Goal: Task Accomplishment & Management: Manage account settings

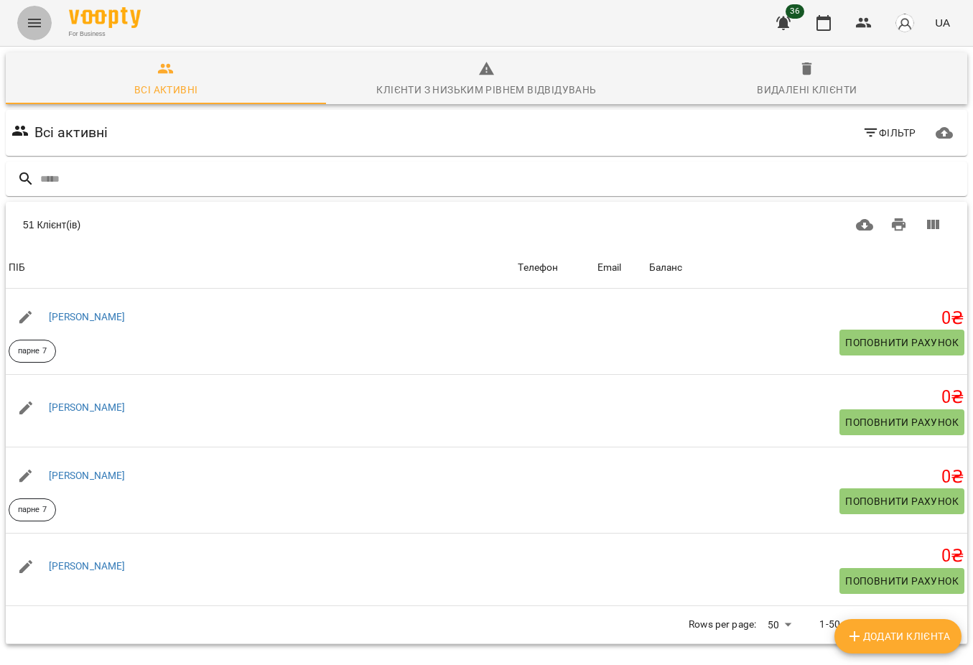
click at [37, 19] on icon "Menu" at bounding box center [34, 22] width 17 height 17
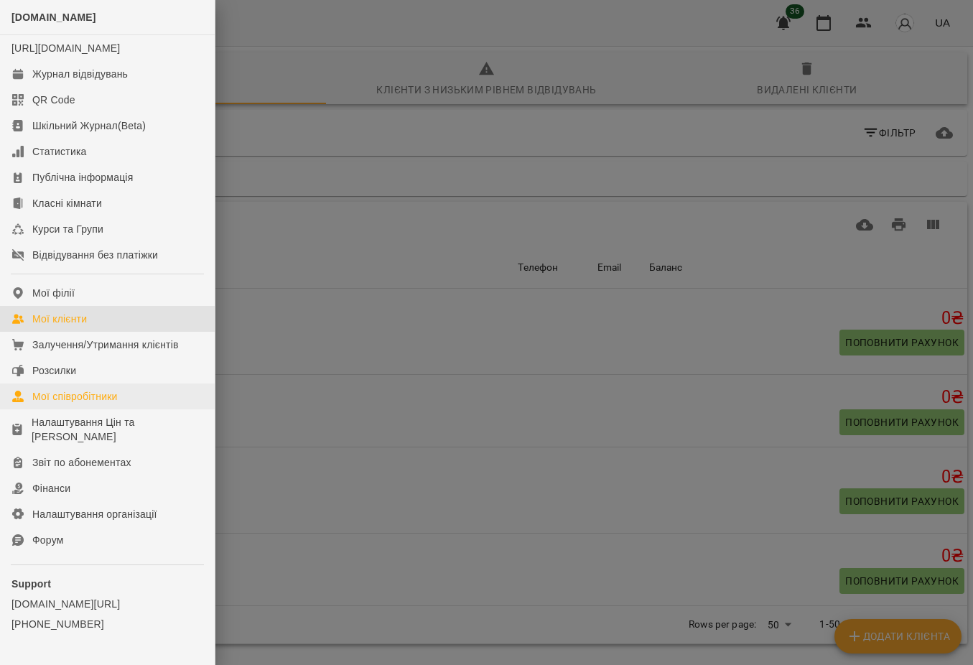
click at [75, 404] on div "Мої співробітники" at bounding box center [74, 396] width 85 height 14
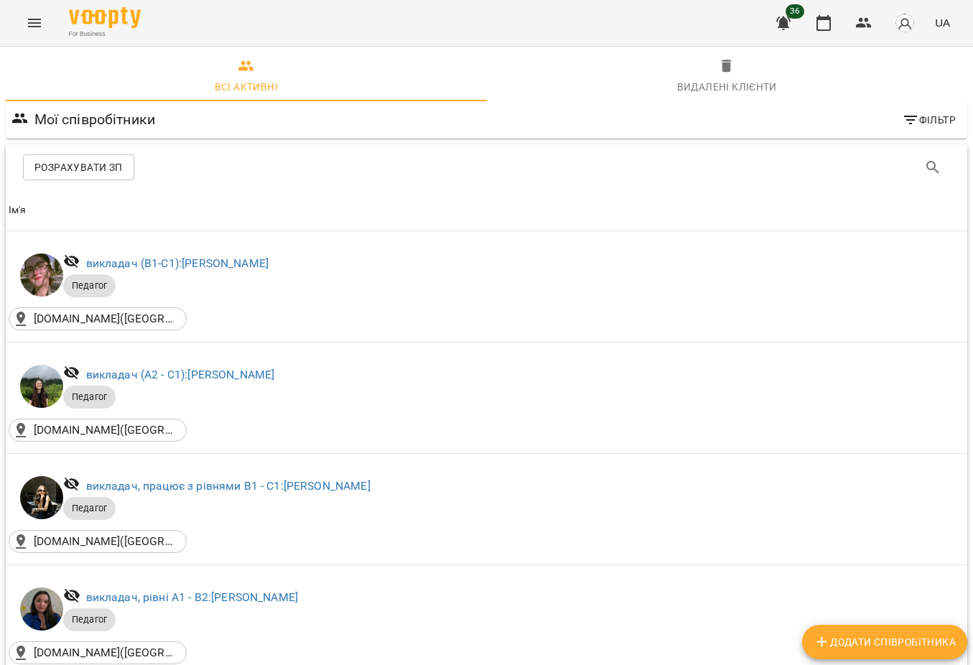
scroll to position [339, 0]
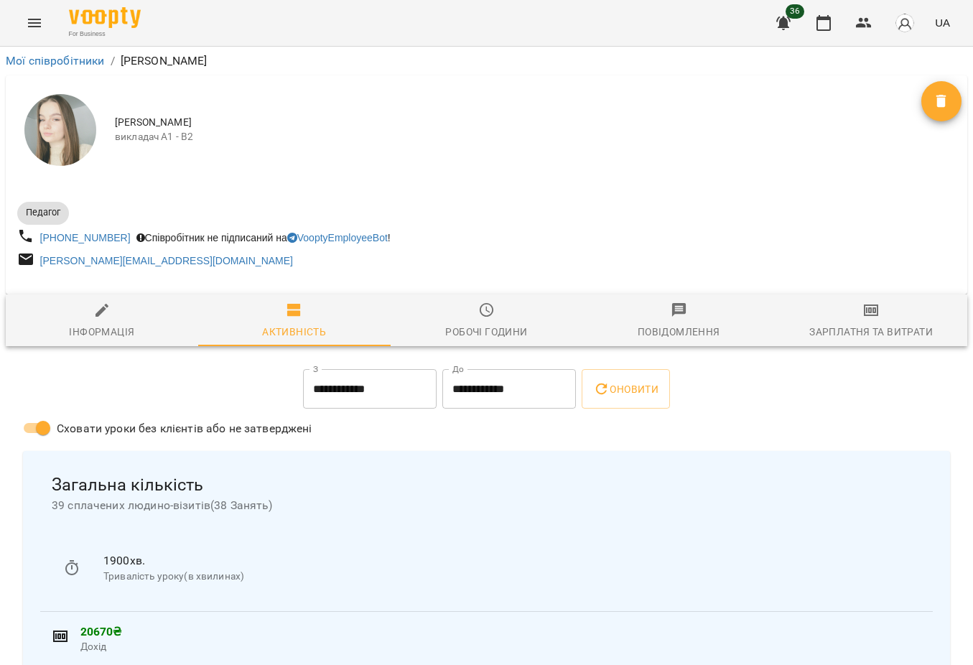
click at [870, 312] on icon "button" at bounding box center [871, 310] width 10 height 6
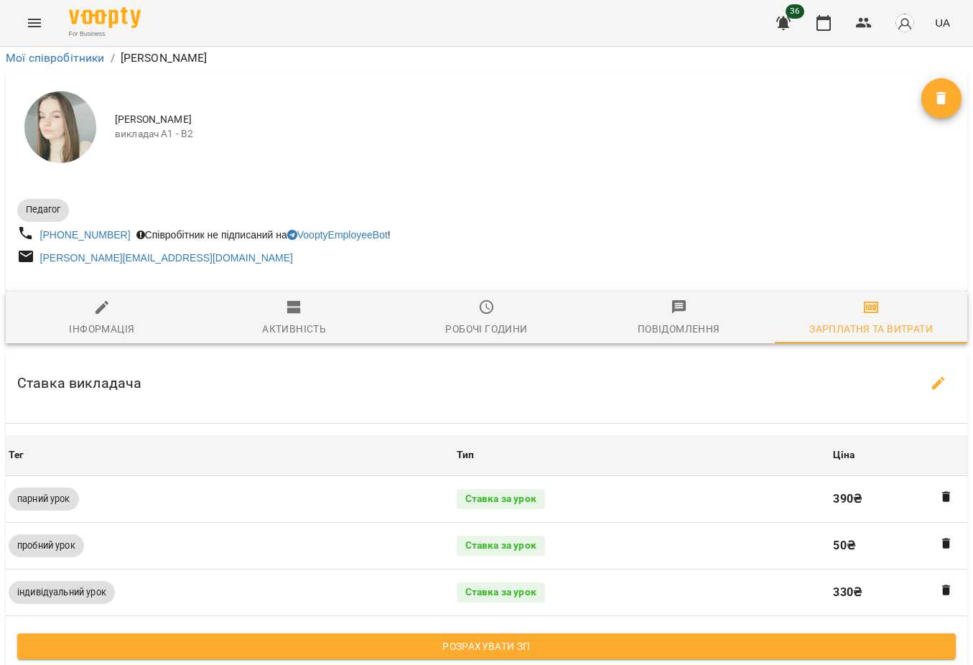
scroll to position [348, 0]
click at [528, 638] on span "Розрахувати ЗП" at bounding box center [486, 646] width 915 height 17
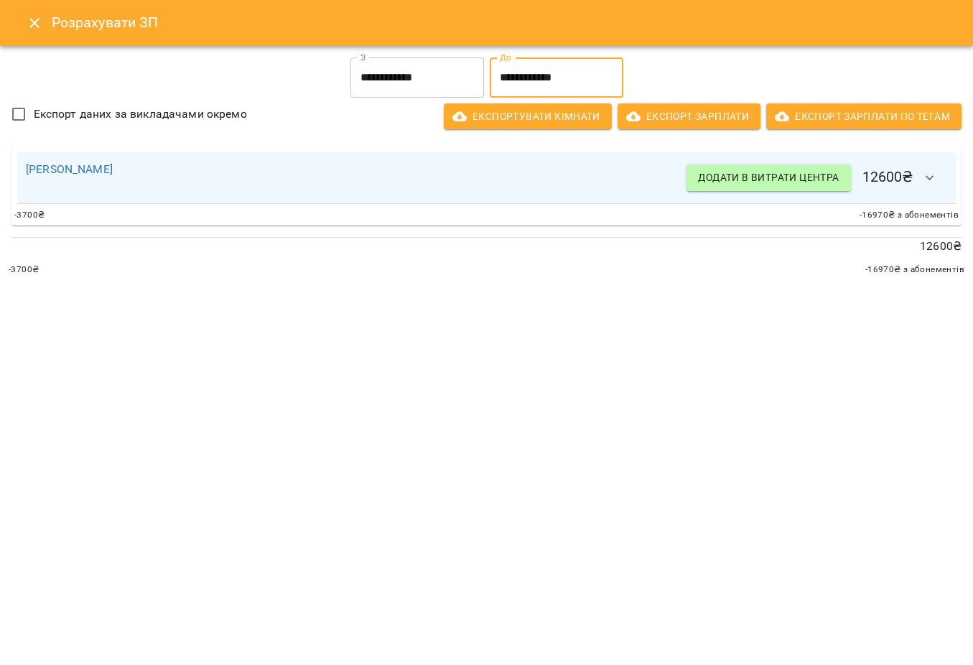
click at [516, 60] on input "**********" at bounding box center [557, 77] width 134 height 40
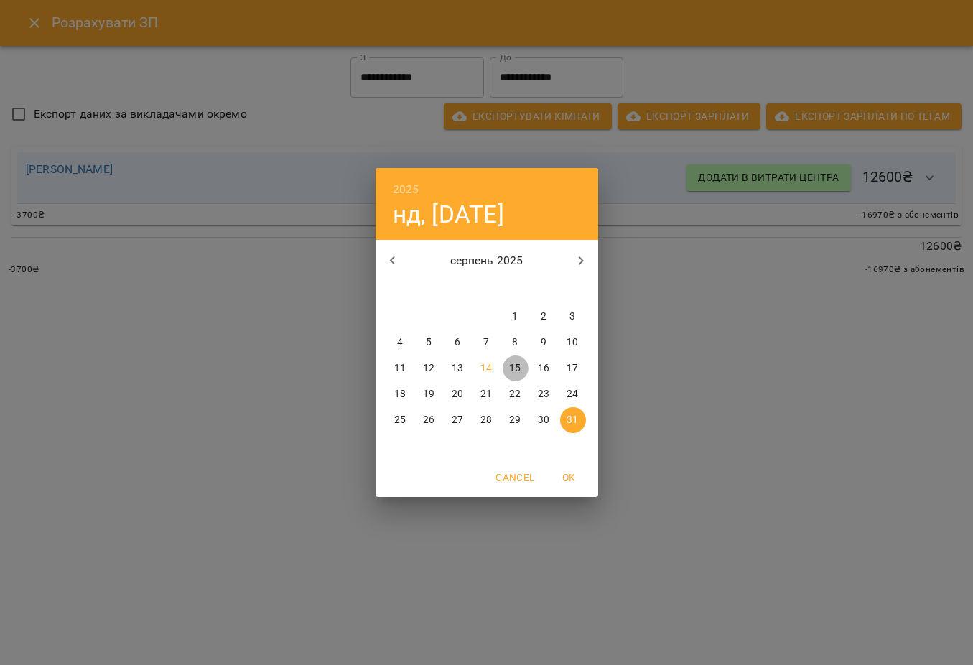
click at [511, 368] on p "15" at bounding box center [514, 368] width 11 height 14
type input "**********"
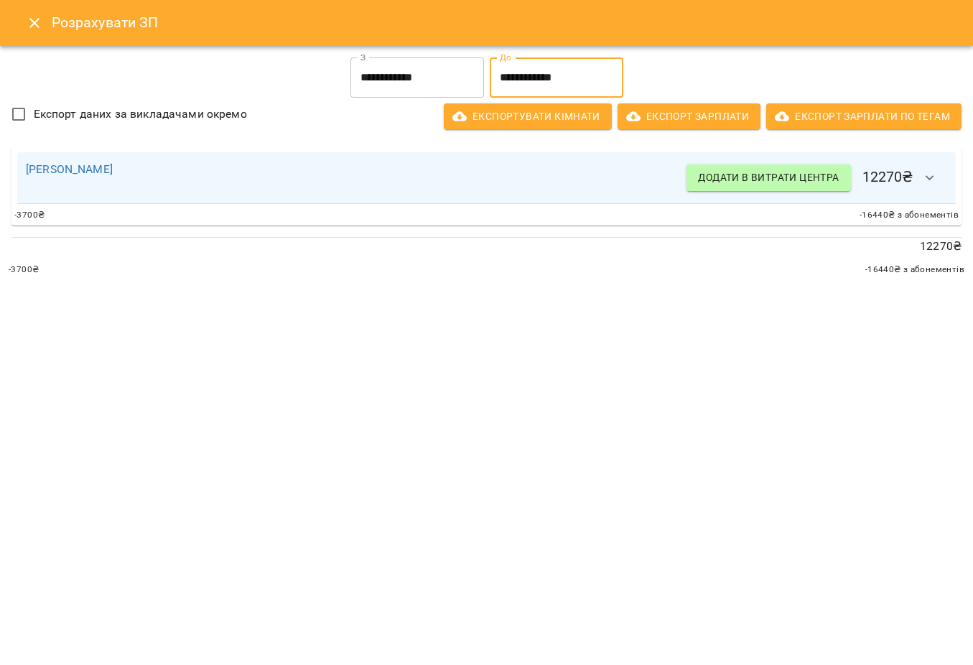
click at [27, 26] on icon "Close" at bounding box center [34, 22] width 17 height 17
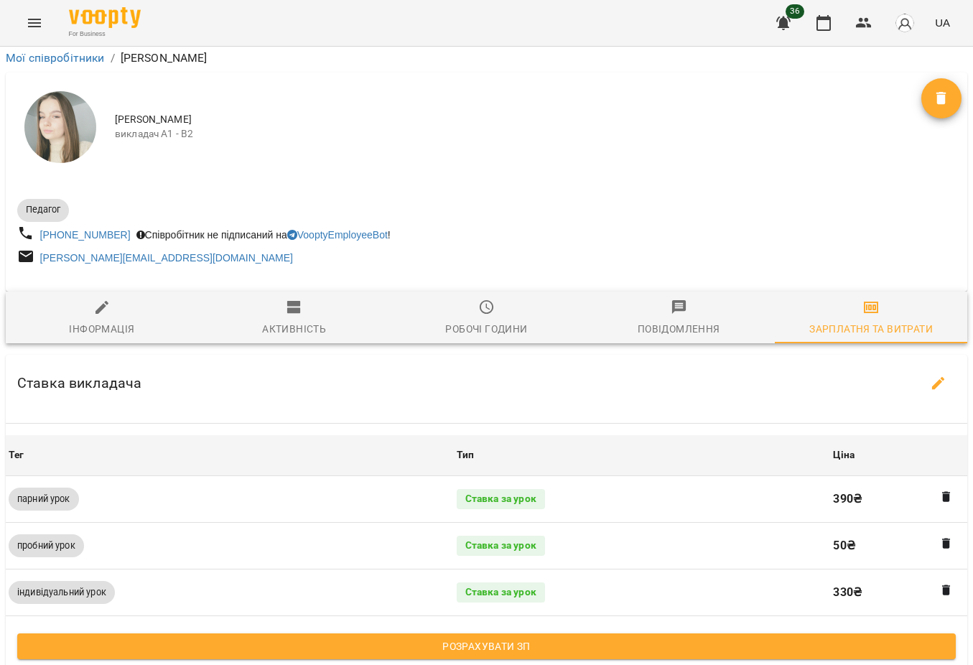
click at [28, 26] on icon "Menu" at bounding box center [34, 23] width 13 height 9
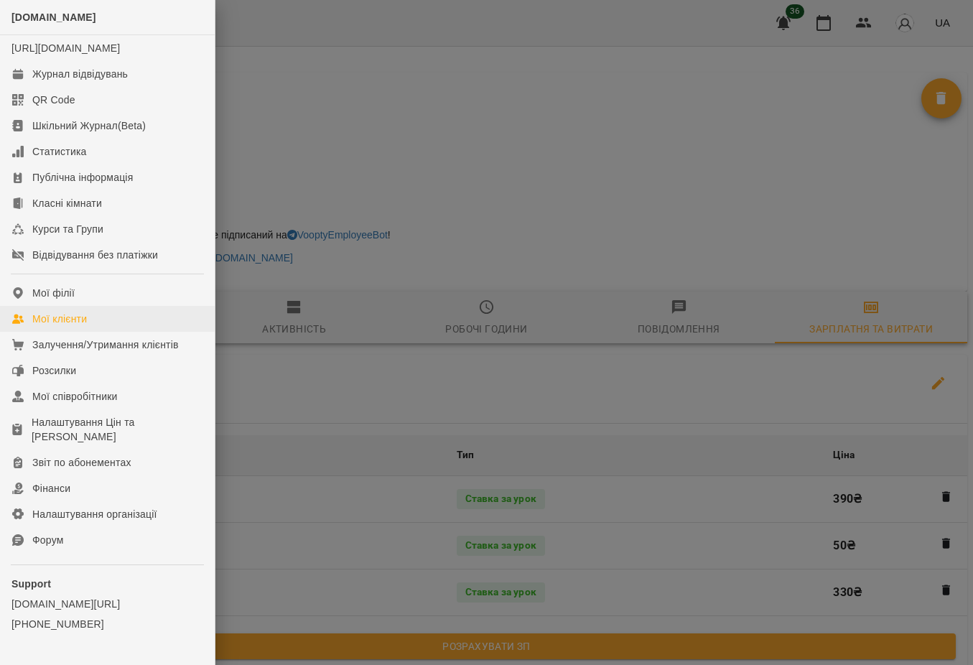
click at [76, 326] on div "Мої клієнти" at bounding box center [59, 319] width 55 height 14
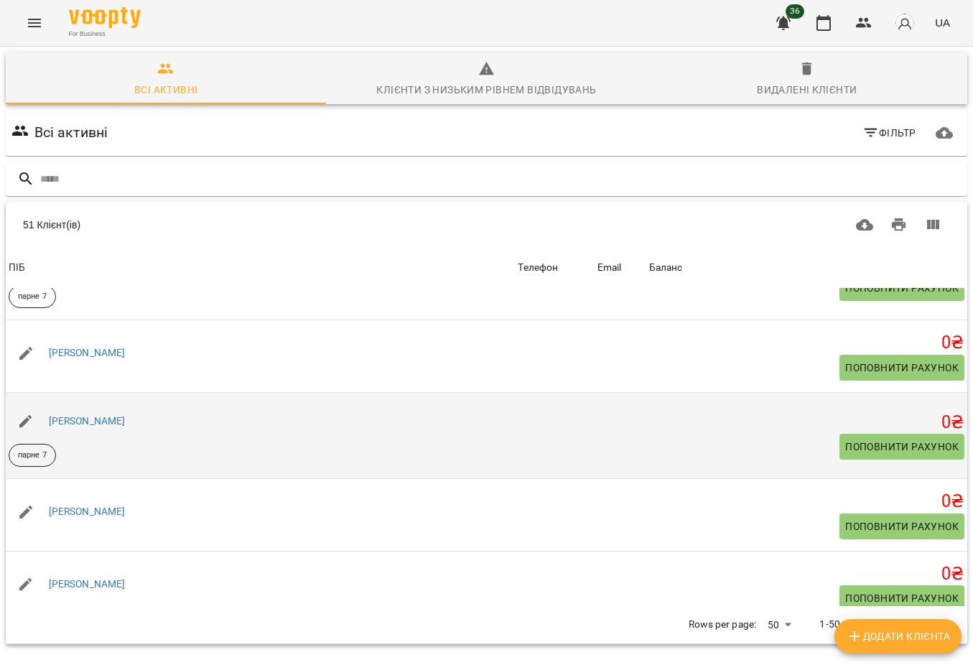
scroll to position [57, 0]
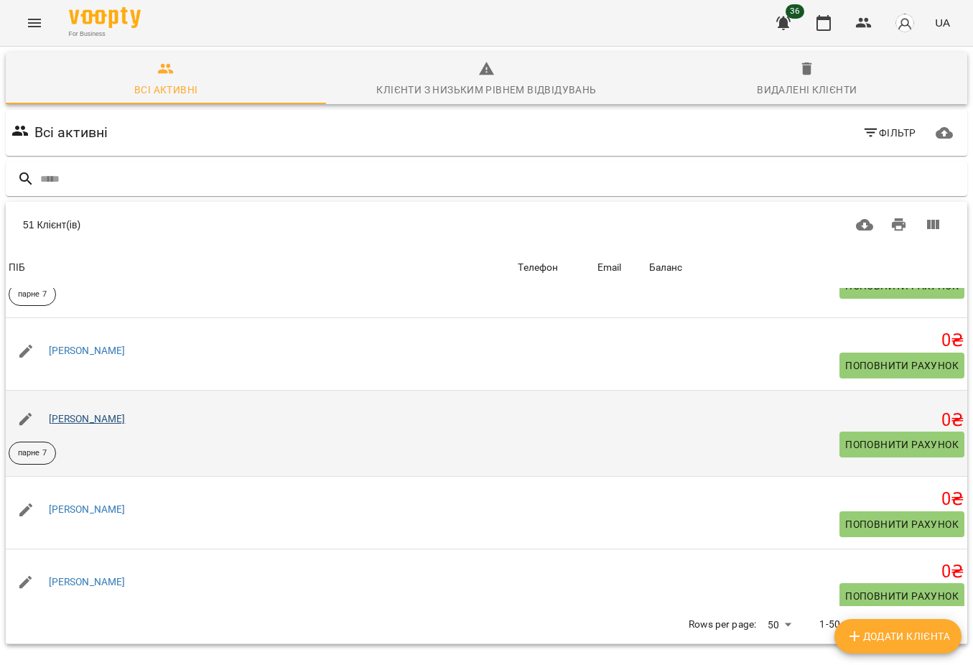
click at [108, 419] on link "[PERSON_NAME]" at bounding box center [87, 418] width 77 height 11
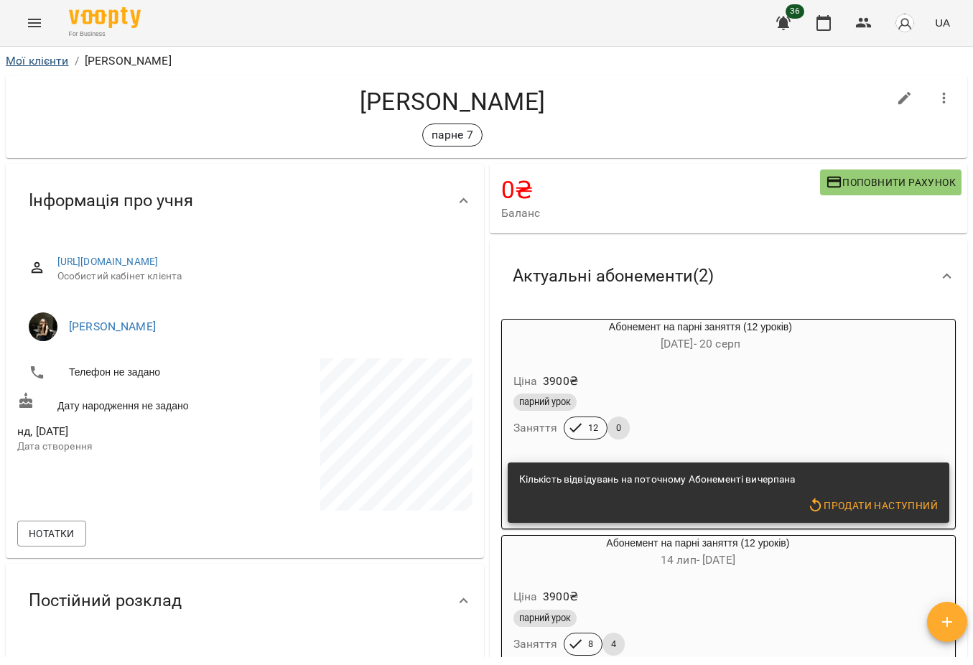
click at [37, 61] on link "Мої клієнти" at bounding box center [37, 61] width 63 height 14
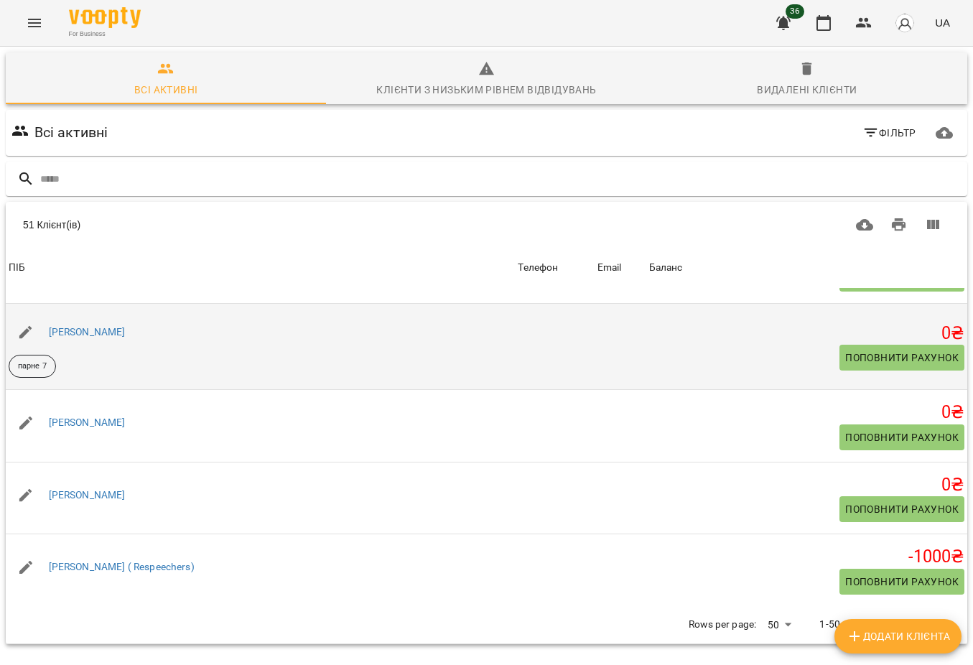
scroll to position [153, 0]
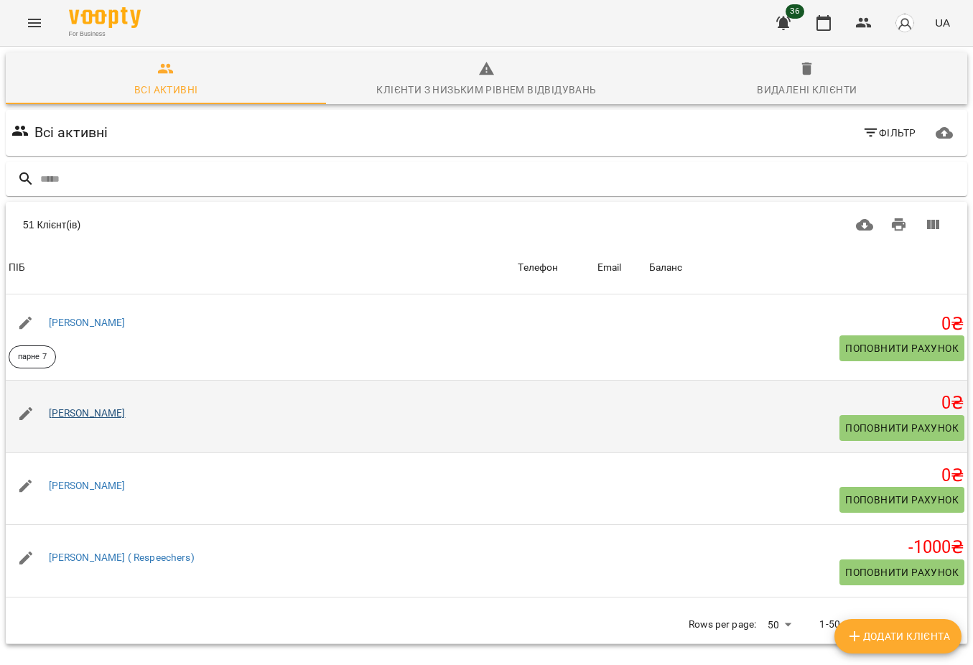
click at [126, 419] on link "[PERSON_NAME]" at bounding box center [87, 412] width 77 height 11
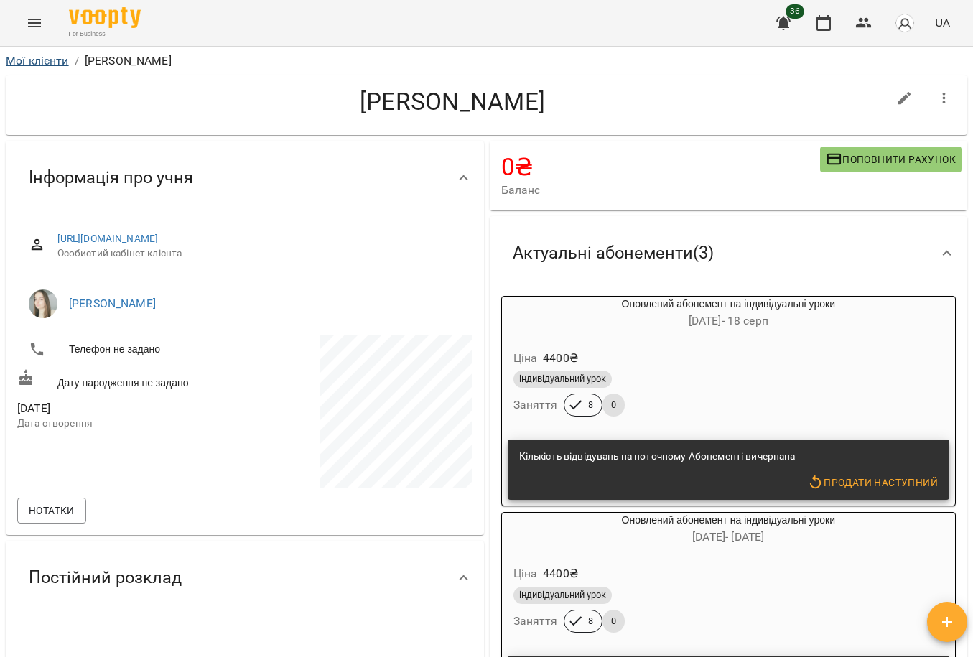
click at [36, 60] on link "Мої клієнти" at bounding box center [37, 61] width 63 height 14
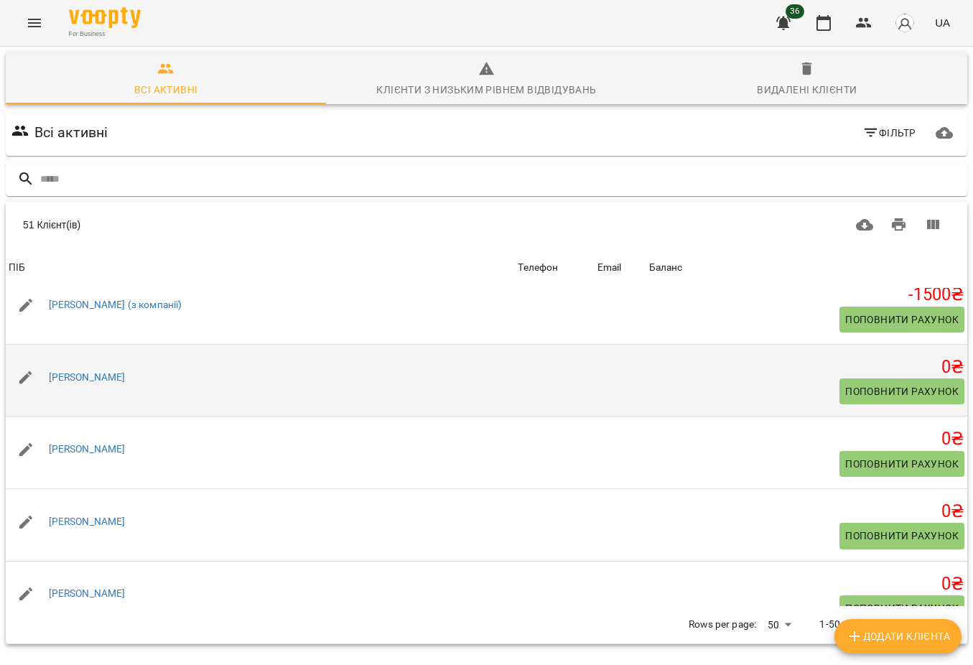
scroll to position [1705, 0]
click at [91, 382] on link "[PERSON_NAME]" at bounding box center [87, 375] width 77 height 11
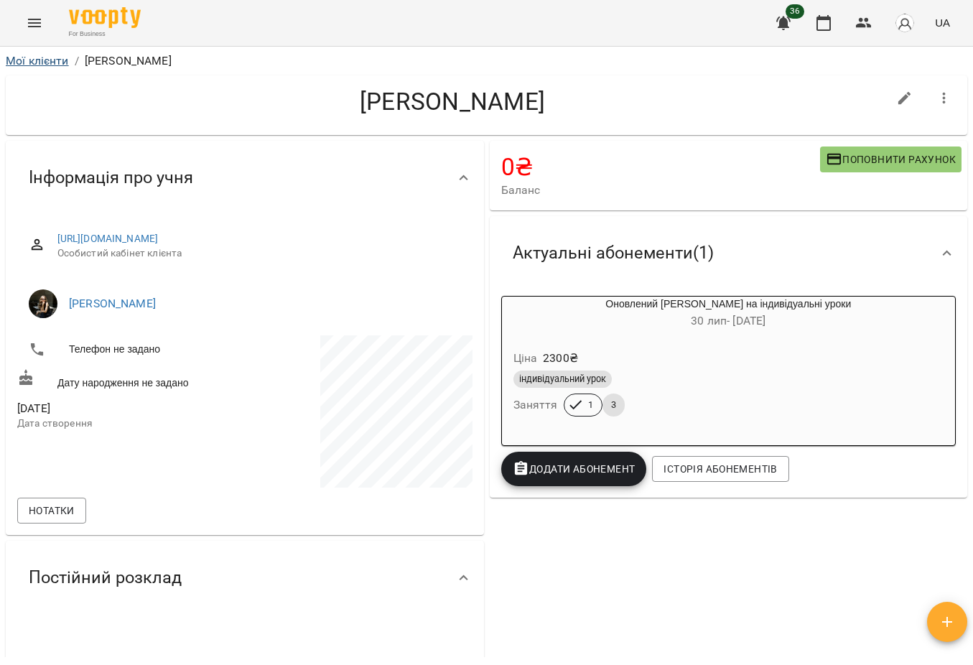
click at [37, 63] on link "Мої клієнти" at bounding box center [37, 61] width 63 height 14
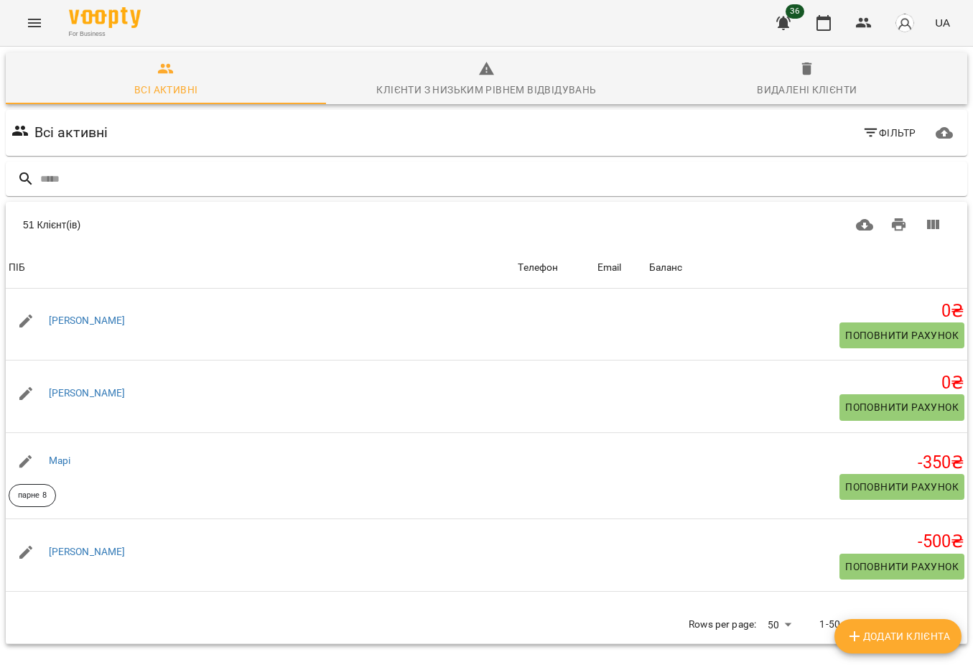
scroll to position [1980, 0]
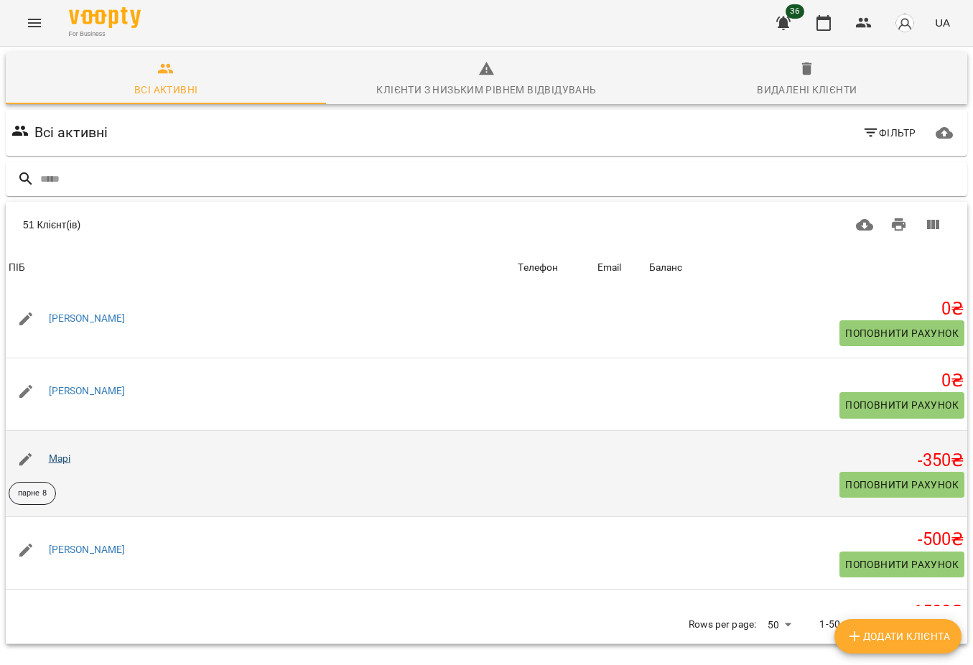
click at [62, 464] on link "Марі" at bounding box center [60, 457] width 22 height 11
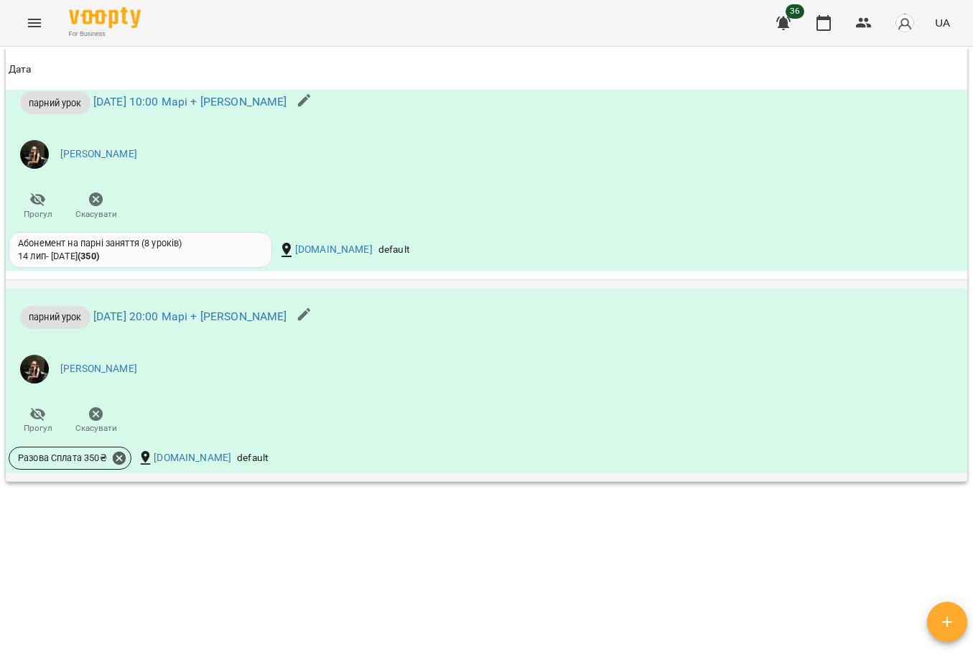
scroll to position [1068, 0]
click at [119, 460] on icon at bounding box center [119, 458] width 16 height 16
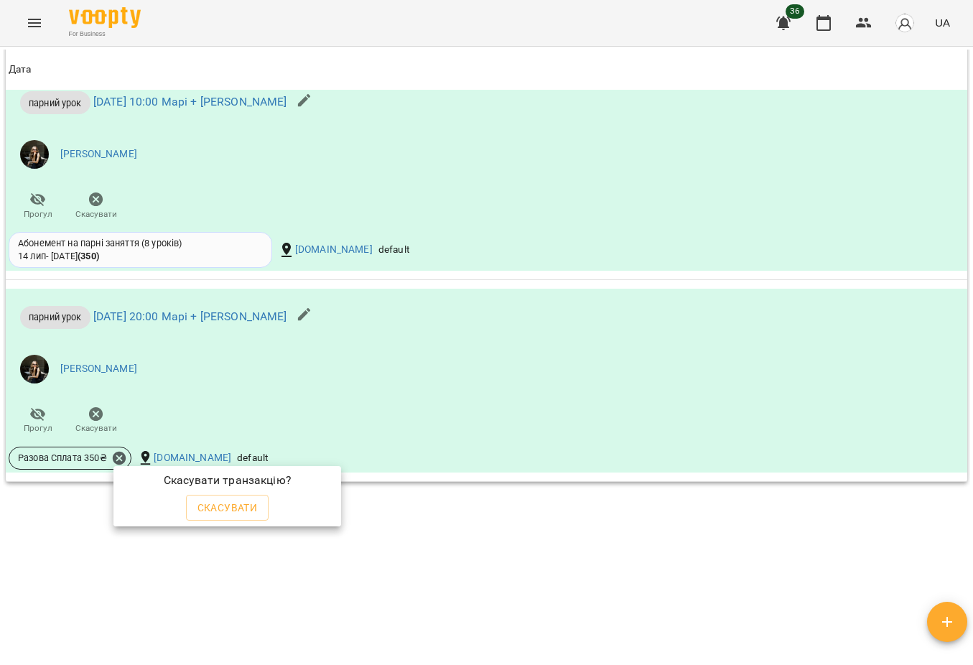
click at [223, 503] on span "Скасувати" at bounding box center [227, 507] width 60 height 17
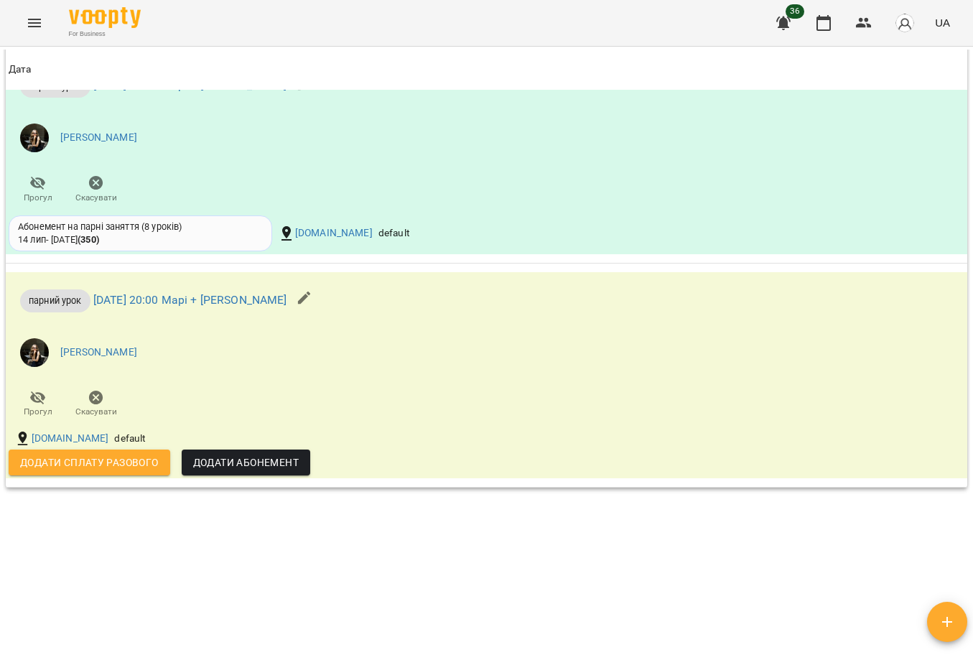
scroll to position [210, 0]
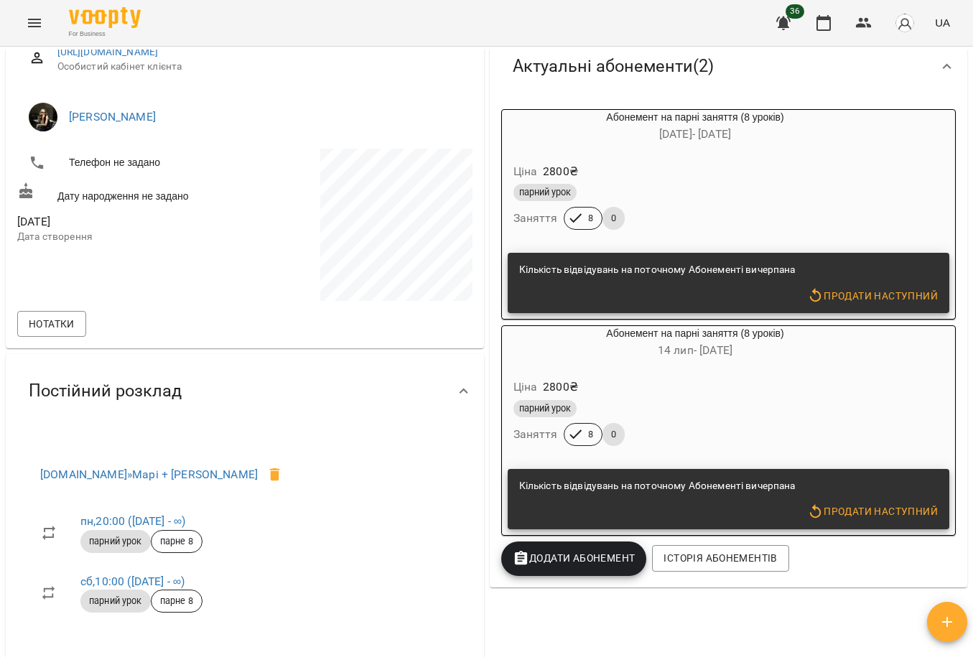
click at [566, 552] on button "Додати Абонемент" at bounding box center [574, 558] width 146 height 34
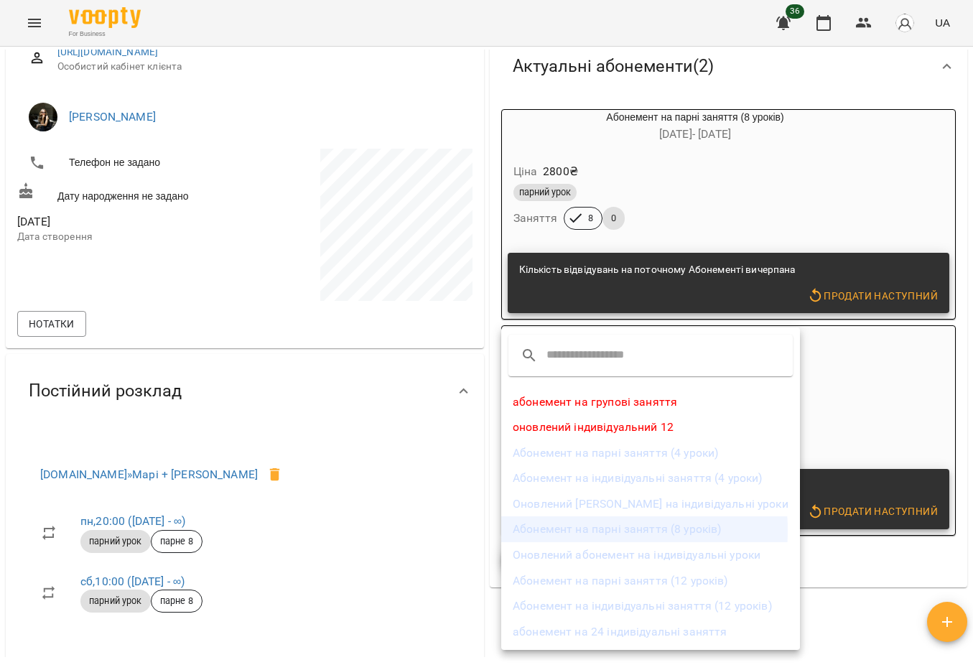
click at [572, 532] on li "Абонемент на парні заняття (8 уроків)" at bounding box center [650, 529] width 299 height 26
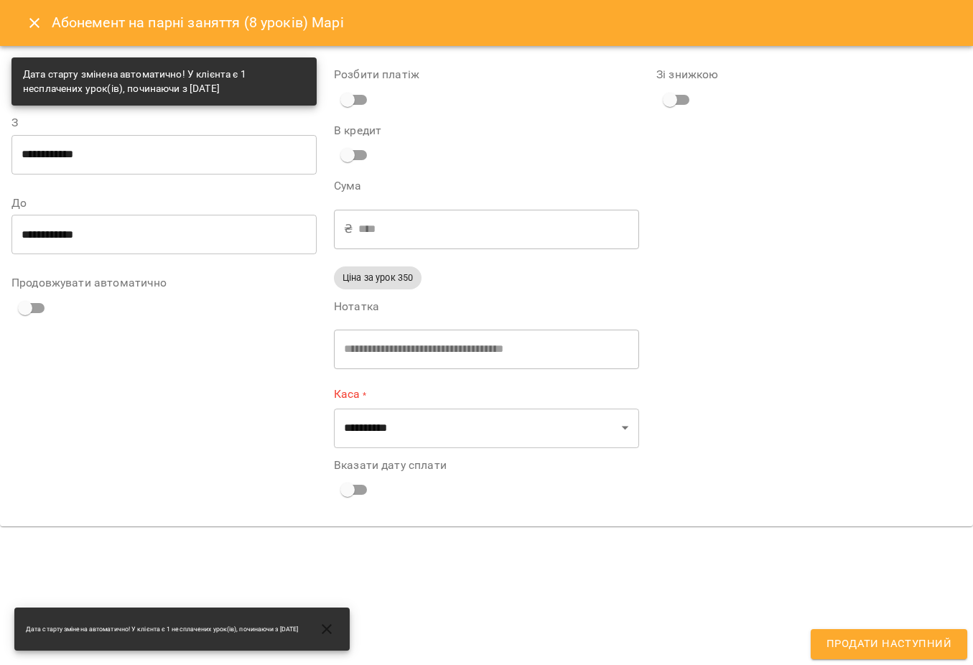
type input "**********"
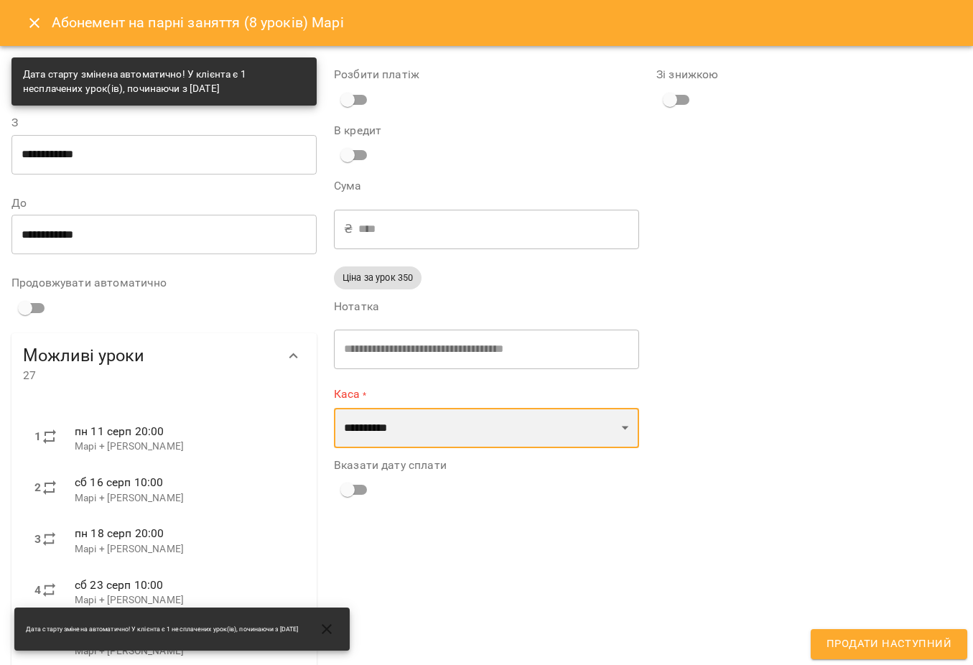
select select "****"
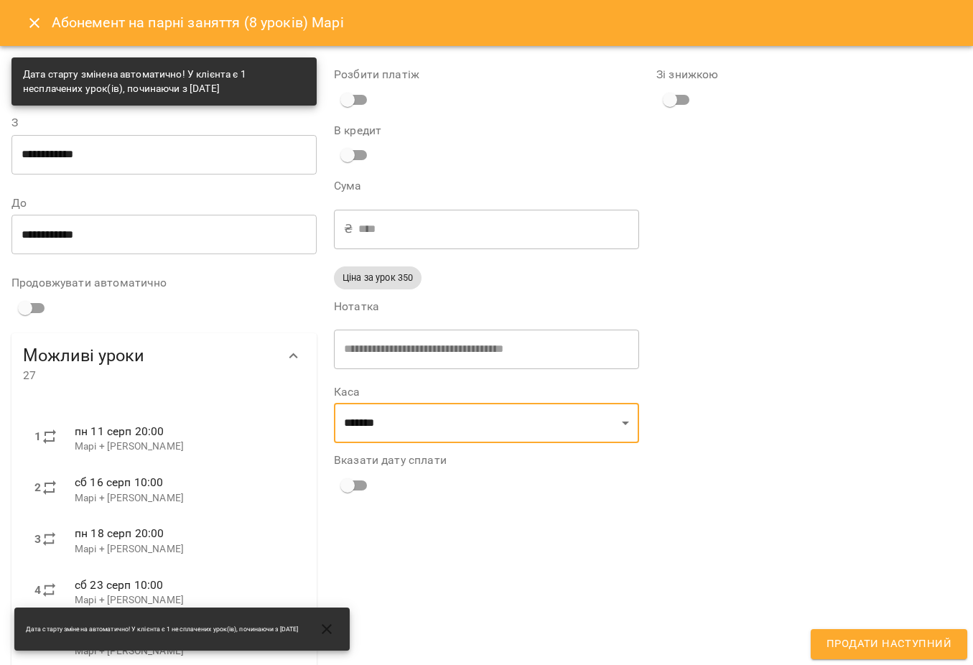
click at [838, 637] on span "Продати наступний" at bounding box center [888, 644] width 125 height 19
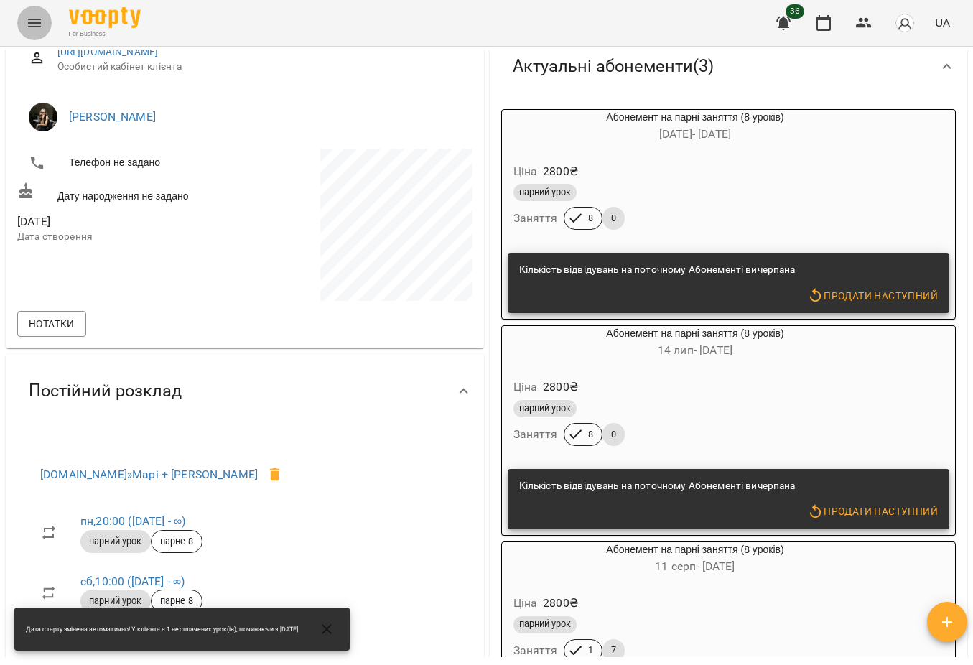
click at [27, 9] on button "Menu" at bounding box center [34, 23] width 34 height 34
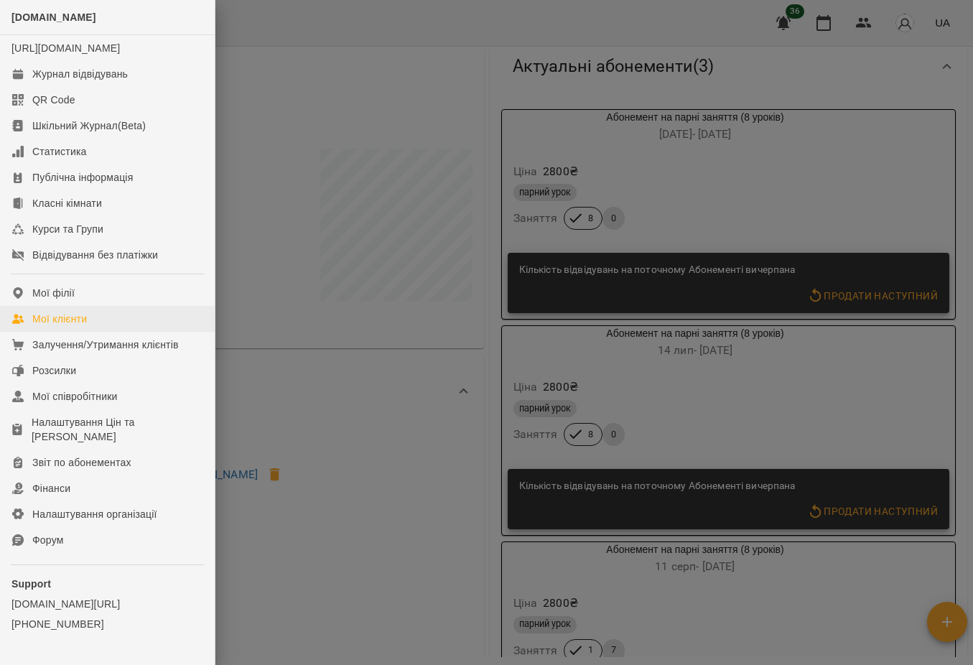
click at [106, 332] on link "Мої клієнти" at bounding box center [107, 319] width 215 height 26
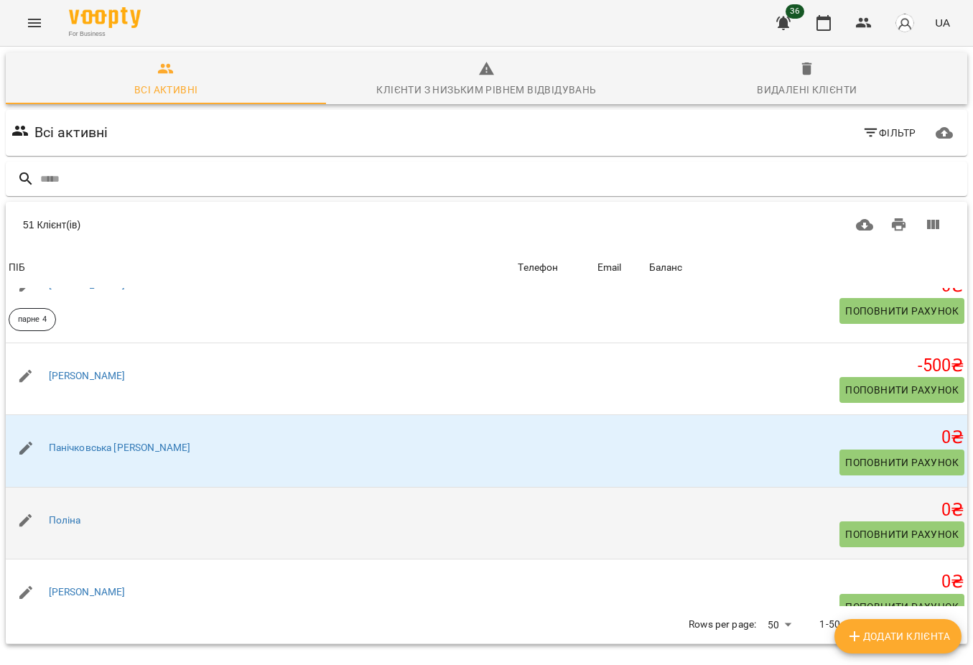
scroll to position [2816, 0]
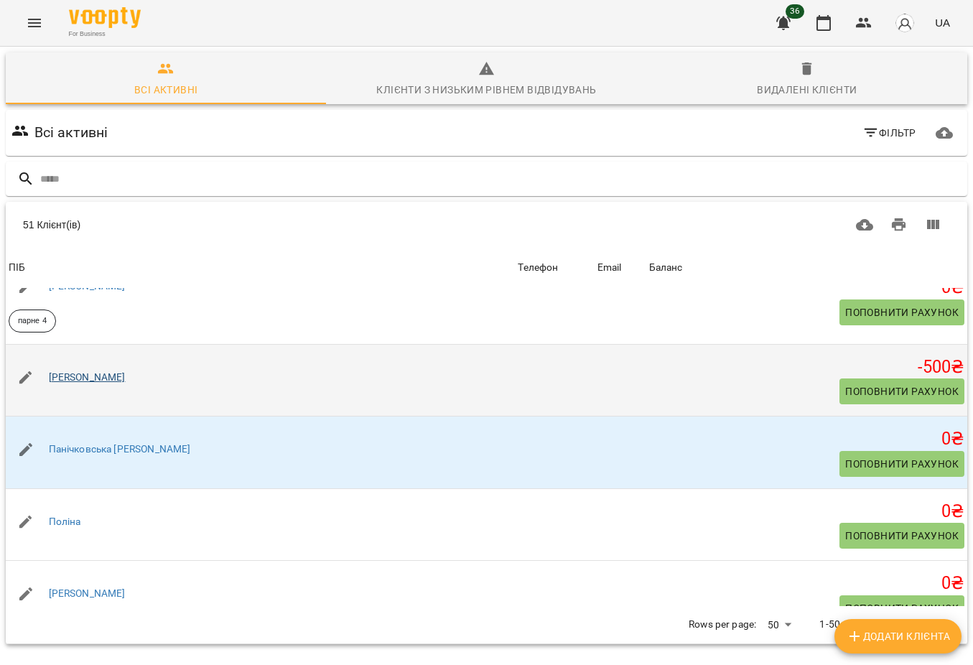
click at [86, 383] on link "[PERSON_NAME]" at bounding box center [87, 376] width 77 height 11
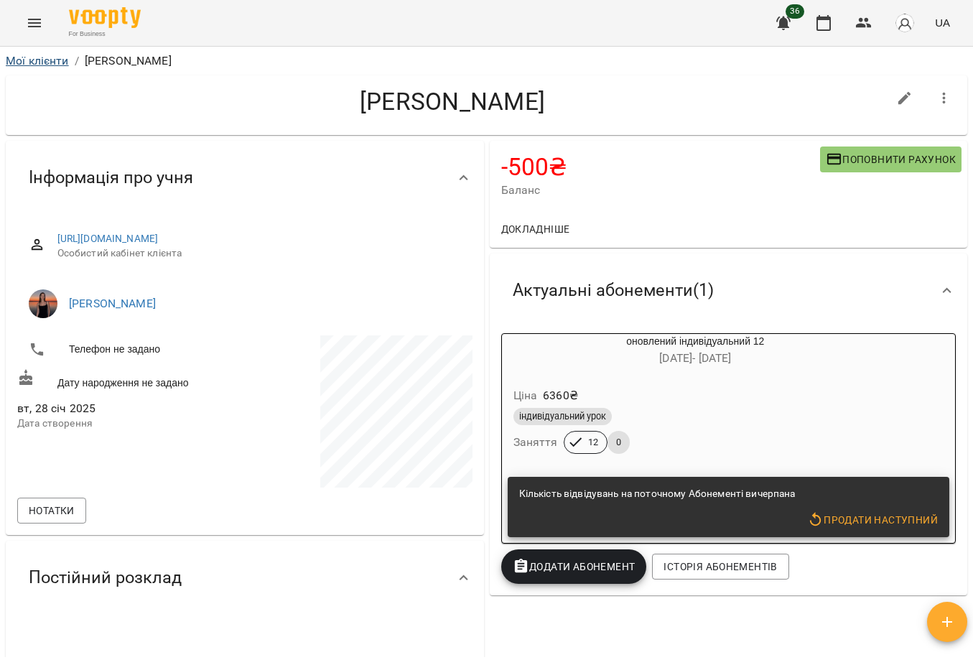
click at [35, 61] on link "Мої клієнти" at bounding box center [37, 61] width 63 height 14
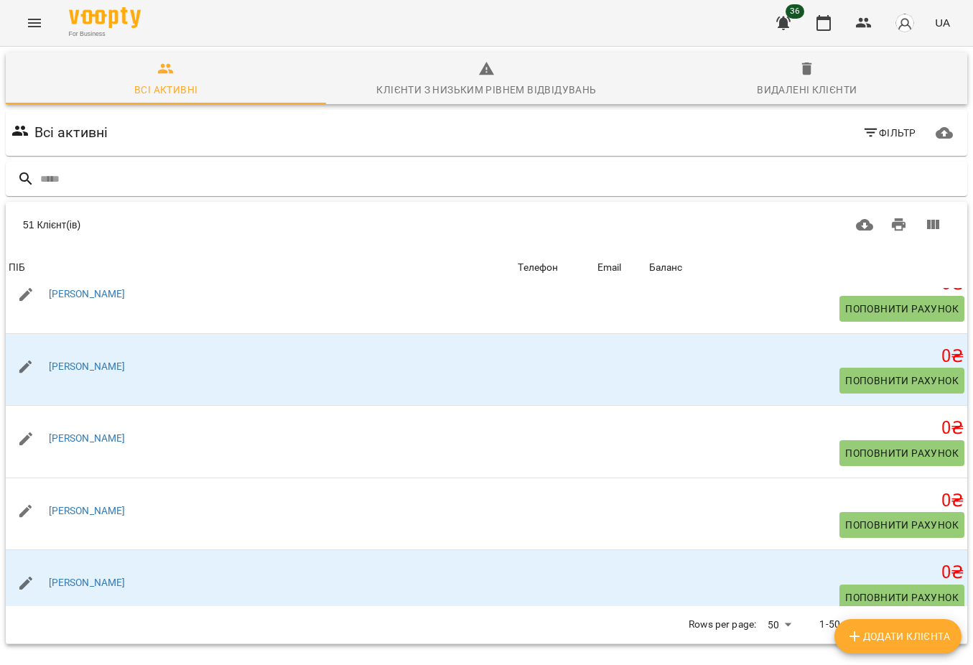
scroll to position [2382, 0]
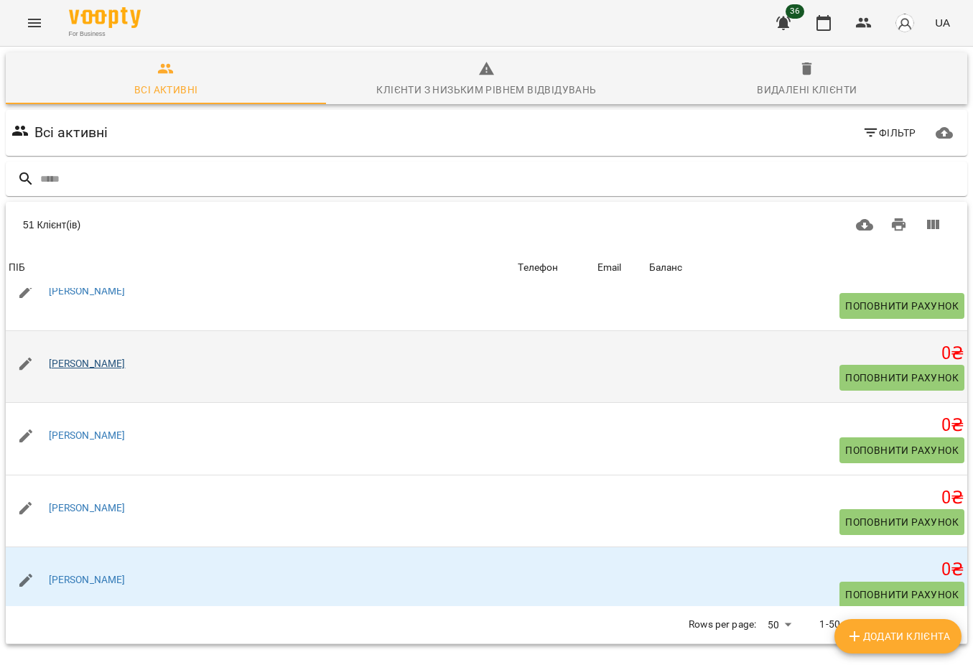
click at [100, 369] on link "[PERSON_NAME]" at bounding box center [87, 363] width 77 height 11
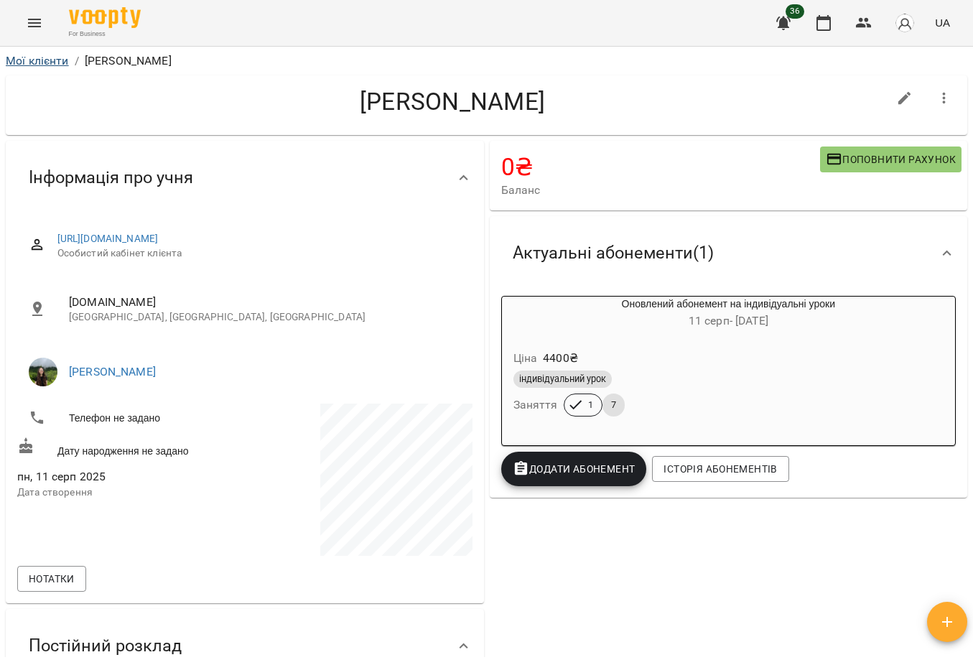
click at [60, 63] on link "Мої клієнти" at bounding box center [37, 61] width 63 height 14
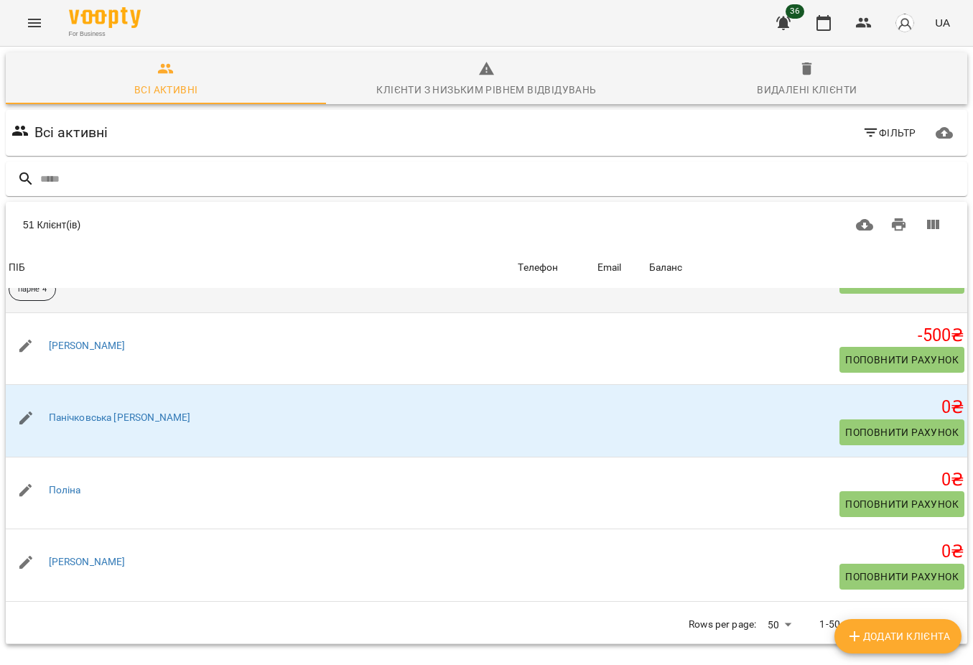
scroll to position [2871, 0]
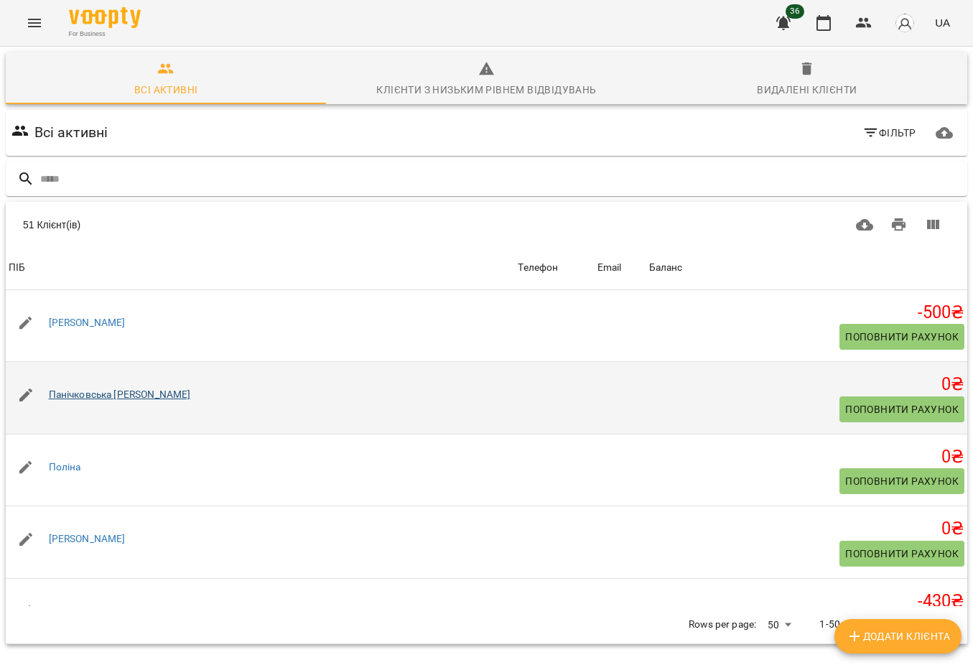
click at [127, 400] on link "Панічковська [PERSON_NAME]" at bounding box center [120, 393] width 142 height 11
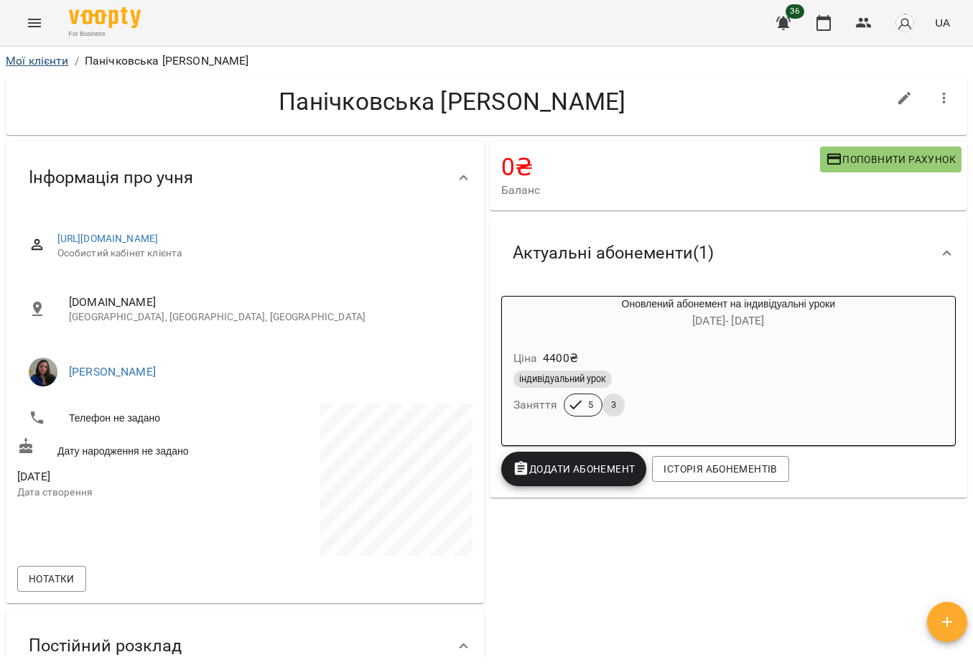
click at [30, 60] on link "Мої клієнти" at bounding box center [37, 61] width 63 height 14
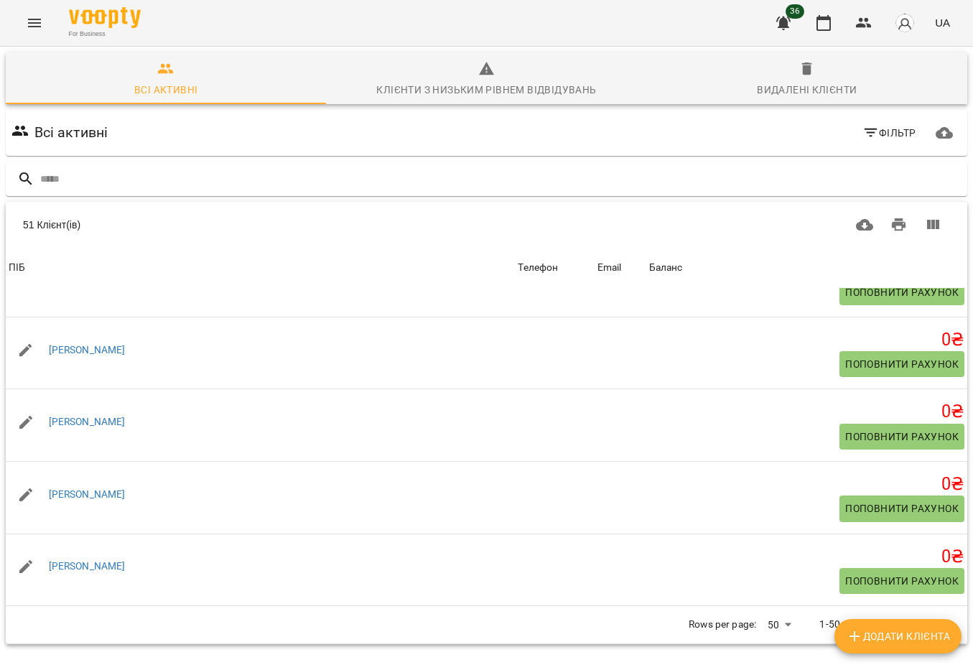
scroll to position [3452, 0]
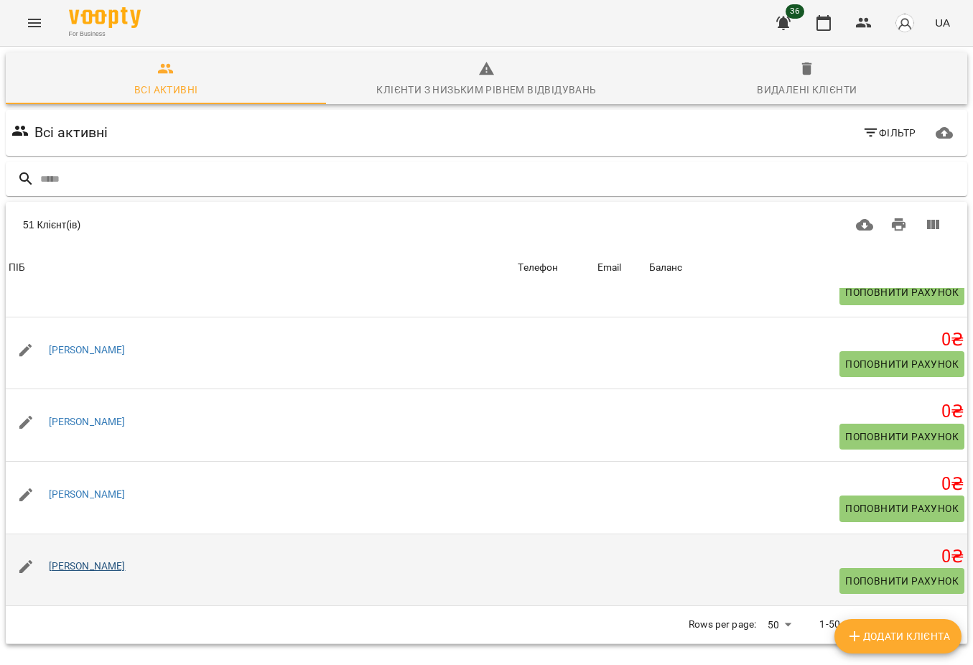
click at [103, 567] on link "[PERSON_NAME]" at bounding box center [87, 565] width 77 height 11
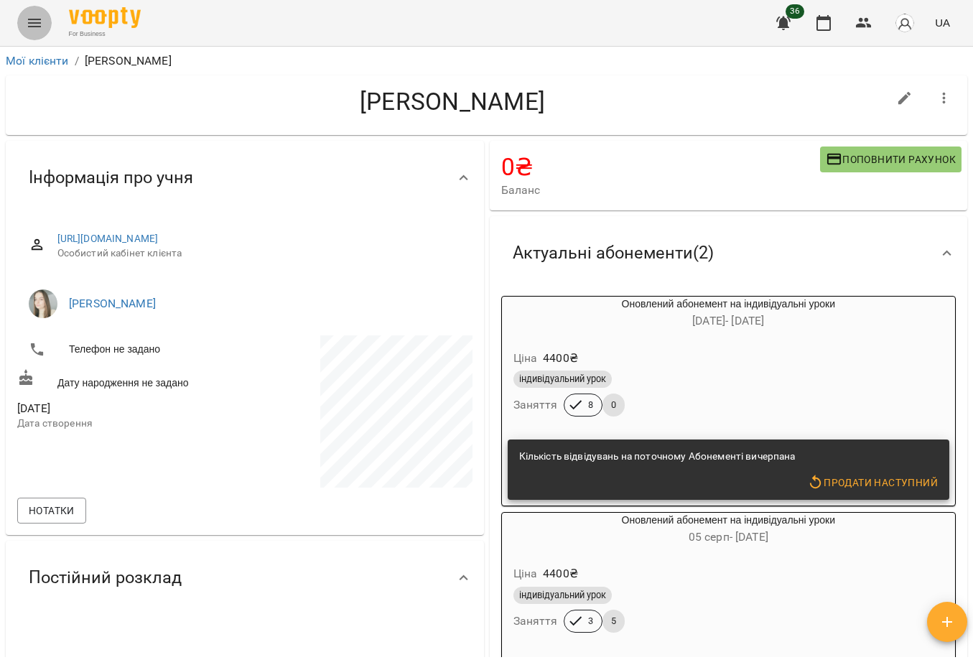
click at [37, 24] on icon "Menu" at bounding box center [34, 22] width 17 height 17
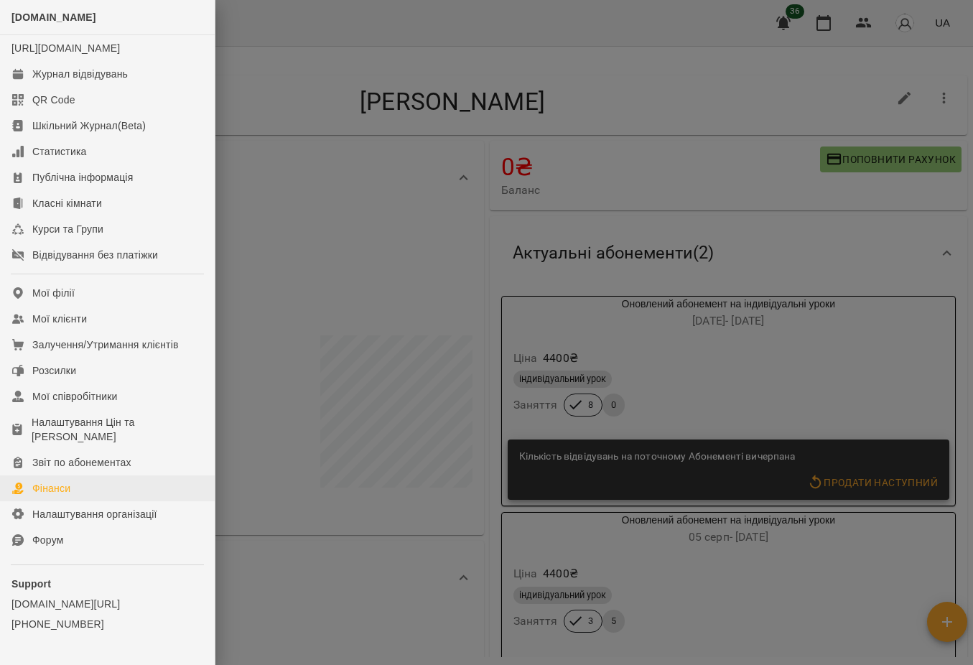
click at [86, 499] on link "Фінанси" at bounding box center [107, 488] width 215 height 26
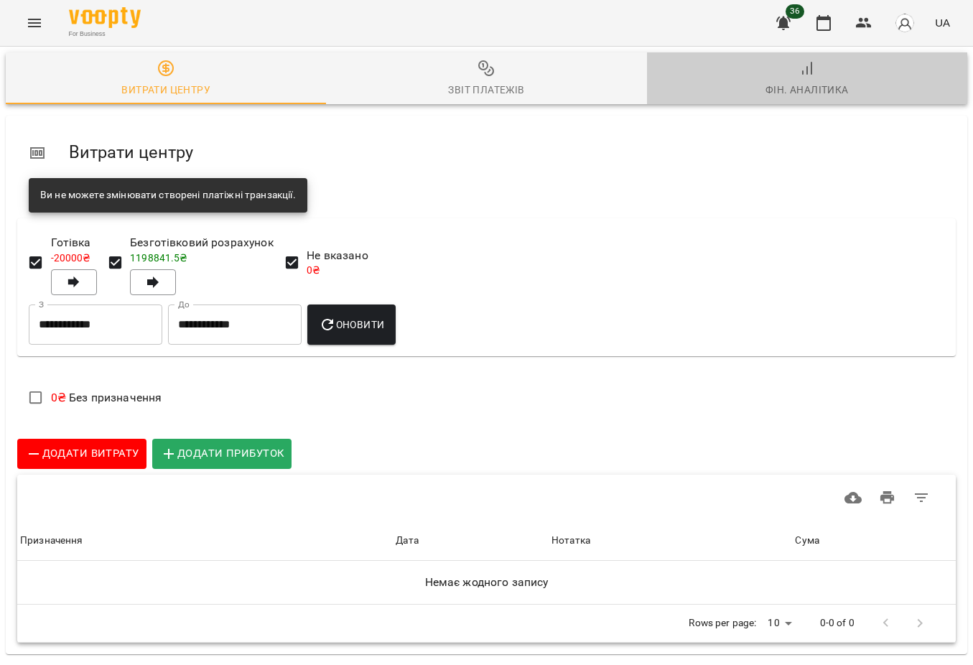
click at [806, 82] on div "Фін. Аналітика" at bounding box center [806, 89] width 83 height 17
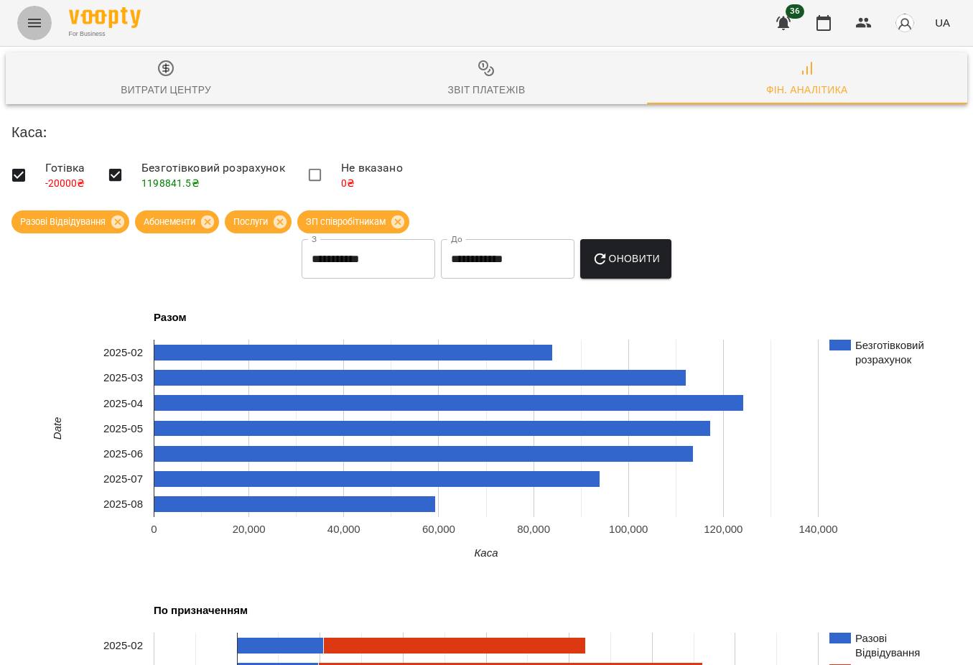
click at [31, 13] on button "Menu" at bounding box center [34, 23] width 34 height 34
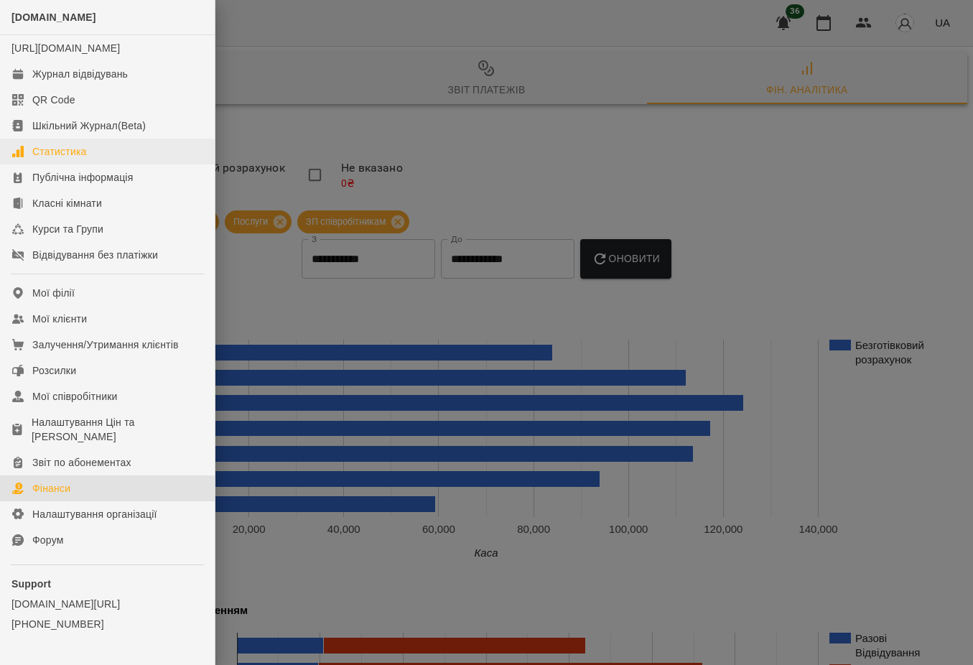
click at [98, 164] on link "Статистика" at bounding box center [107, 152] width 215 height 26
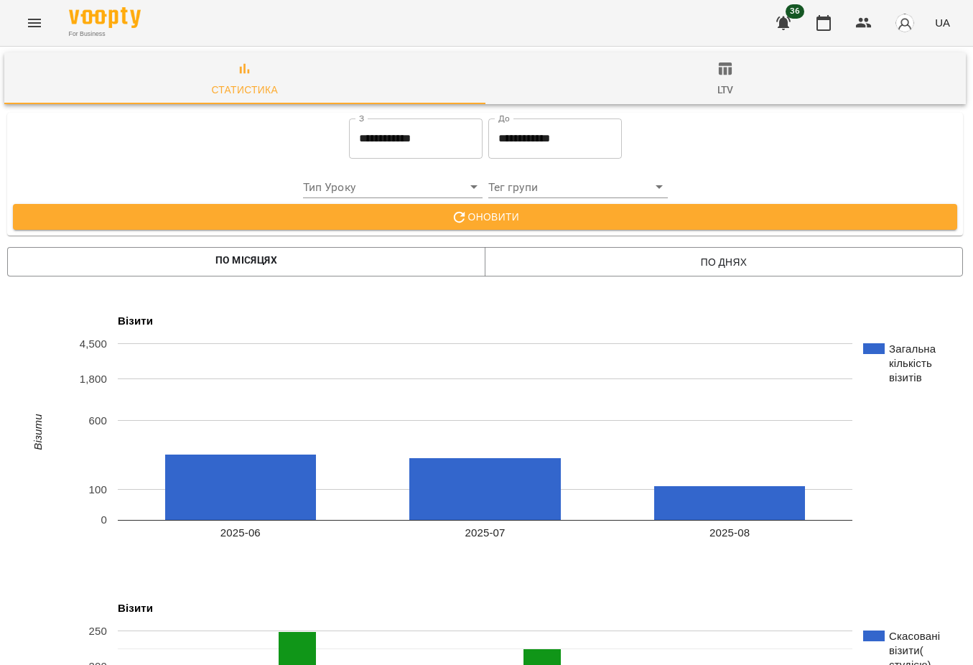
scroll to position [0, 1]
click at [40, 27] on icon "Menu" at bounding box center [34, 23] width 13 height 9
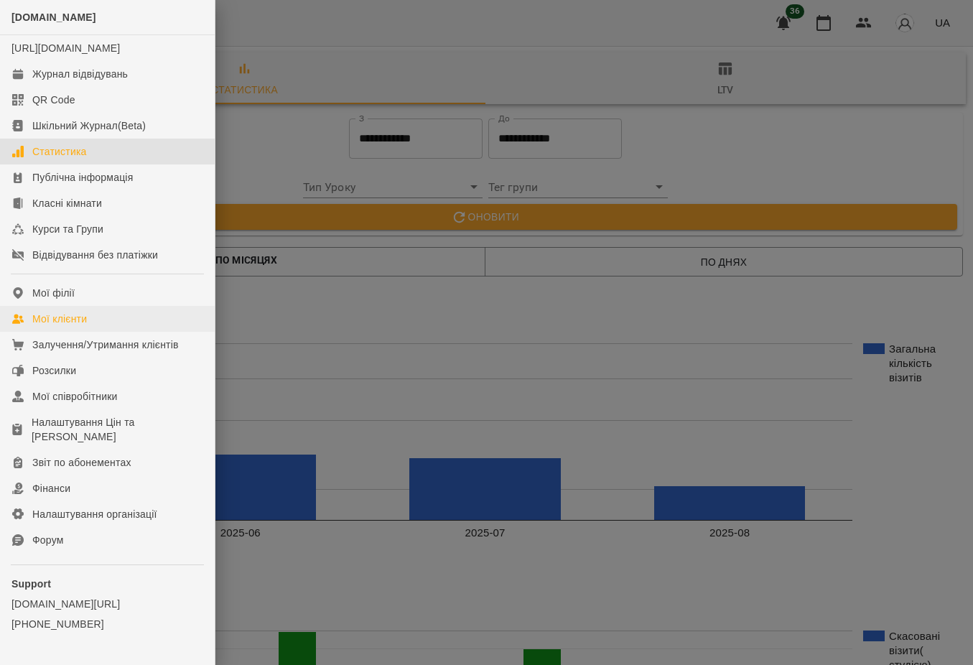
click at [102, 327] on link "Мої клієнти" at bounding box center [107, 319] width 215 height 26
